Goal: Information Seeking & Learning: Understand process/instructions

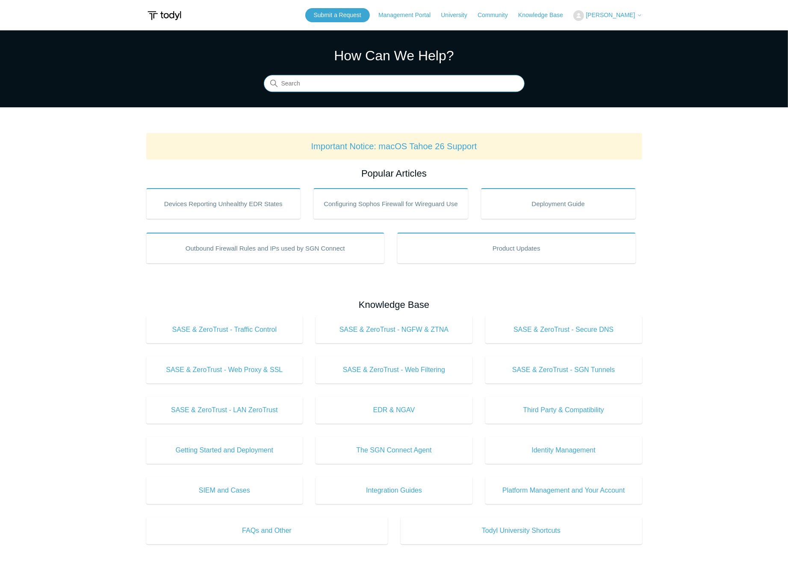
click at [298, 83] on input "Search" at bounding box center [394, 83] width 261 height 17
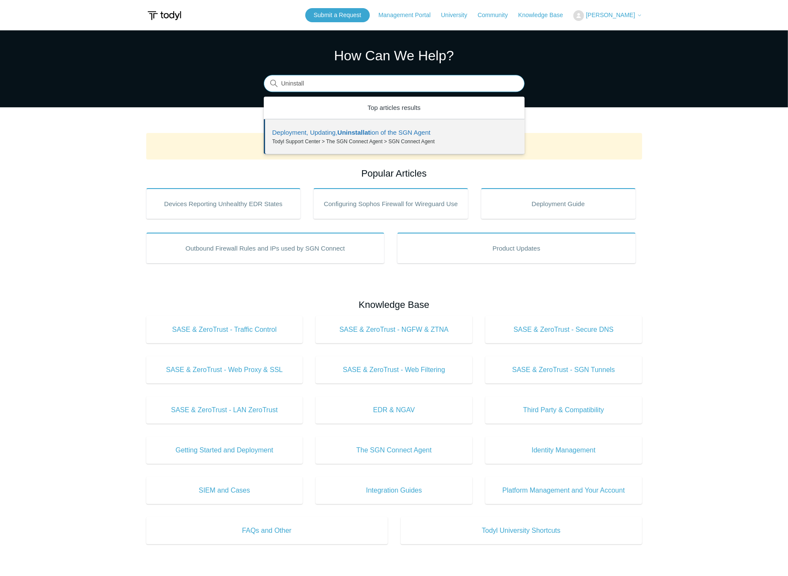
drag, startPoint x: 319, startPoint y: 117, endPoint x: 375, endPoint y: 138, distance: 59.2
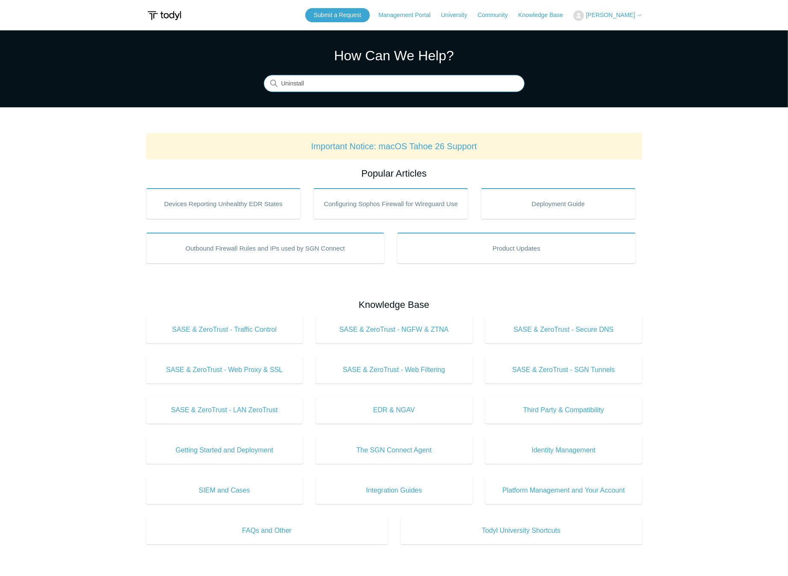
type input "Uninstall"
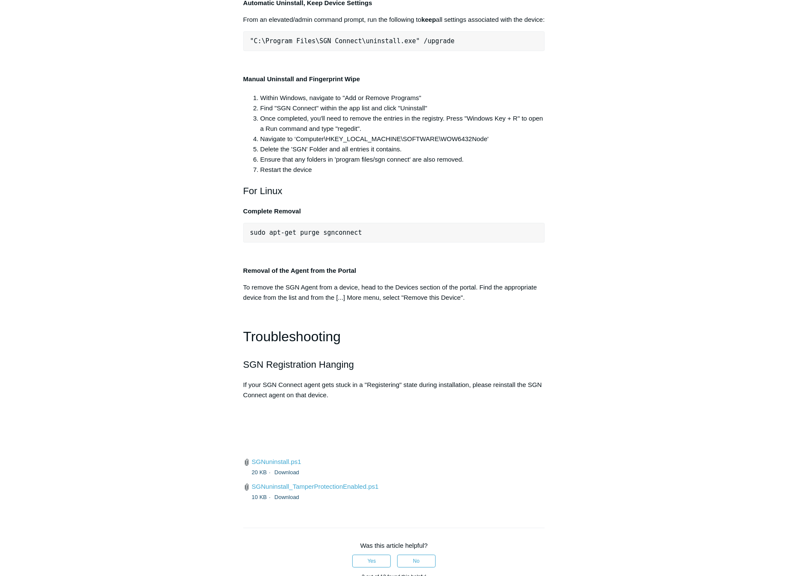
scroll to position [1689, 0]
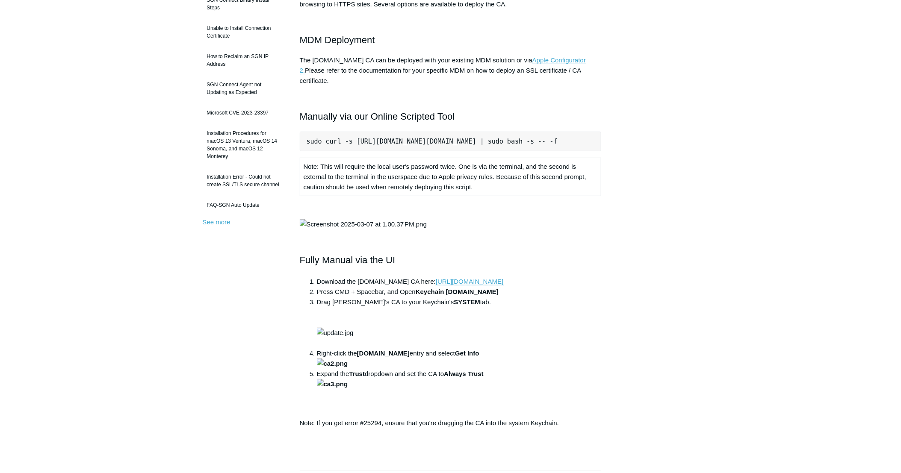
scroll to position [156, 0]
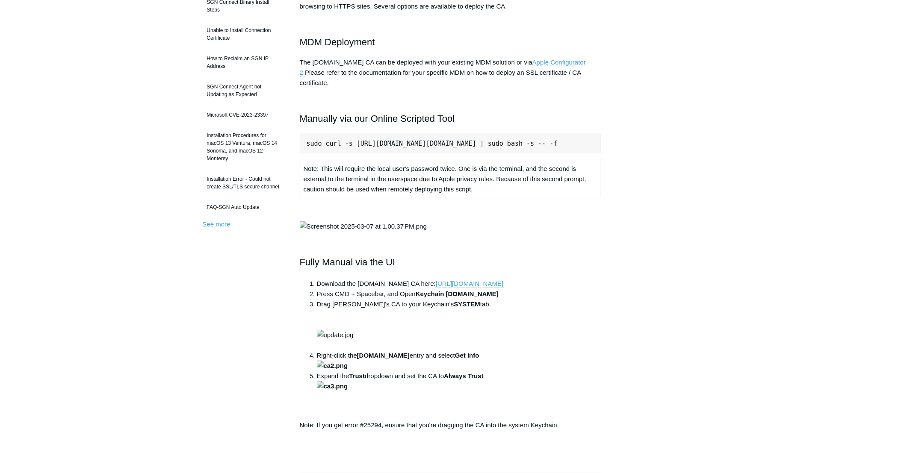
click at [441, 134] on pre "sudo curl -s https://download.todyl.com/misc/macOS-install-CA.sh | sudo bash -s…" at bounding box center [451, 144] width 302 height 20
click at [429, 134] on pre "sudo curl -s https://download.todyl.com/misc/macOS-install-CA.sh | sudo bash -s…" at bounding box center [451, 144] width 302 height 20
click at [306, 134] on pre "sudo curl -s https://download.todyl.com/misc/macOS-install-CA.sh | sudo bash -s…" at bounding box center [451, 144] width 302 height 20
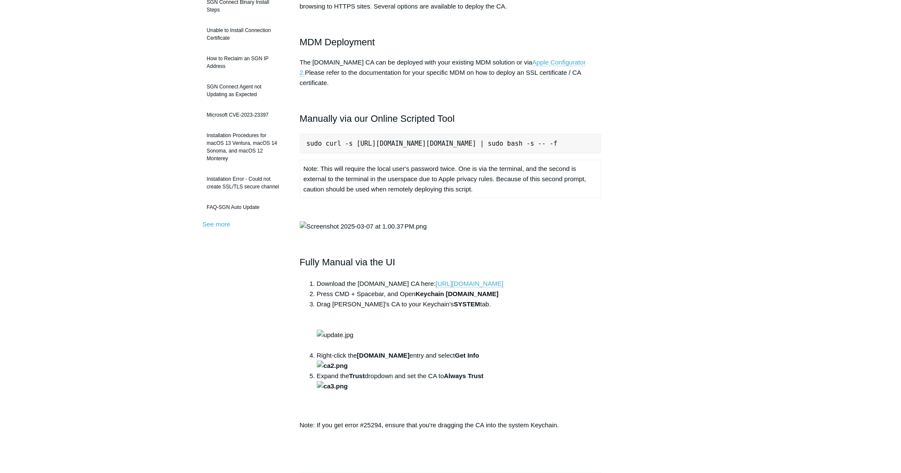
scroll to position [0, 40]
drag, startPoint x: 306, startPoint y: 133, endPoint x: 608, endPoint y: 134, distance: 301.8
click at [608, 134] on article "macOS SSL Inspection Certificate Follow Not yet followed by anyone macOS device…" at bounding box center [450, 339] width 327 height 837
copy pre "sudo curl -s https://download.todyl.com/misc/macOS-install-CA.sh | sudo bash -s…"
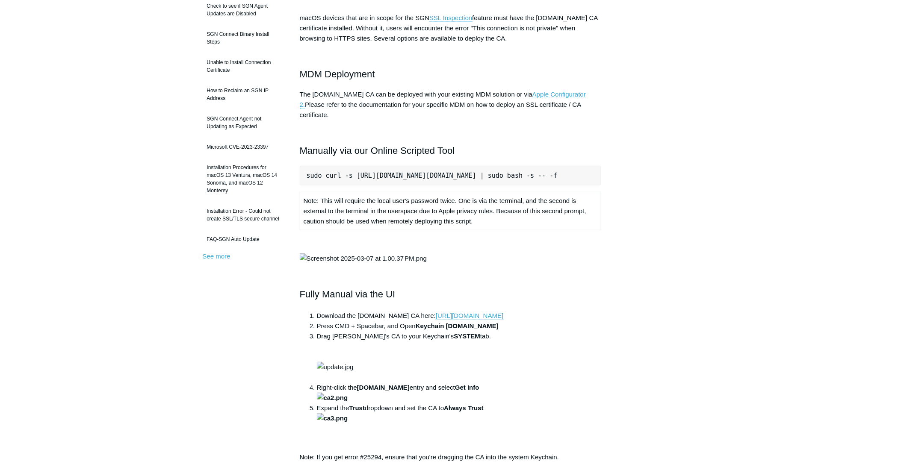
scroll to position [0, 0]
